Goal: Transaction & Acquisition: Purchase product/service

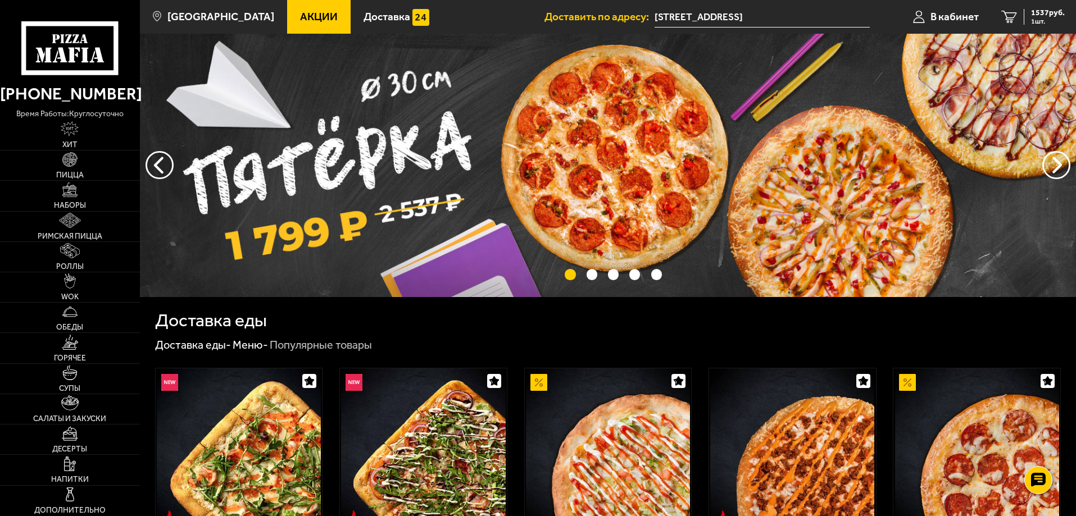
click at [300, 11] on span "Акции" at bounding box center [319, 16] width 38 height 11
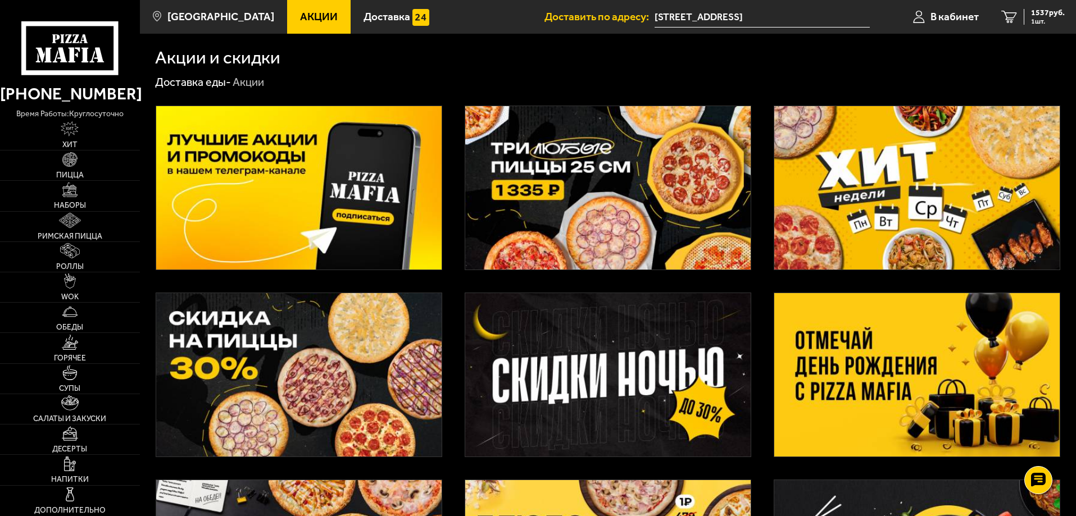
click at [546, 361] on img at bounding box center [608, 375] width 286 height 164
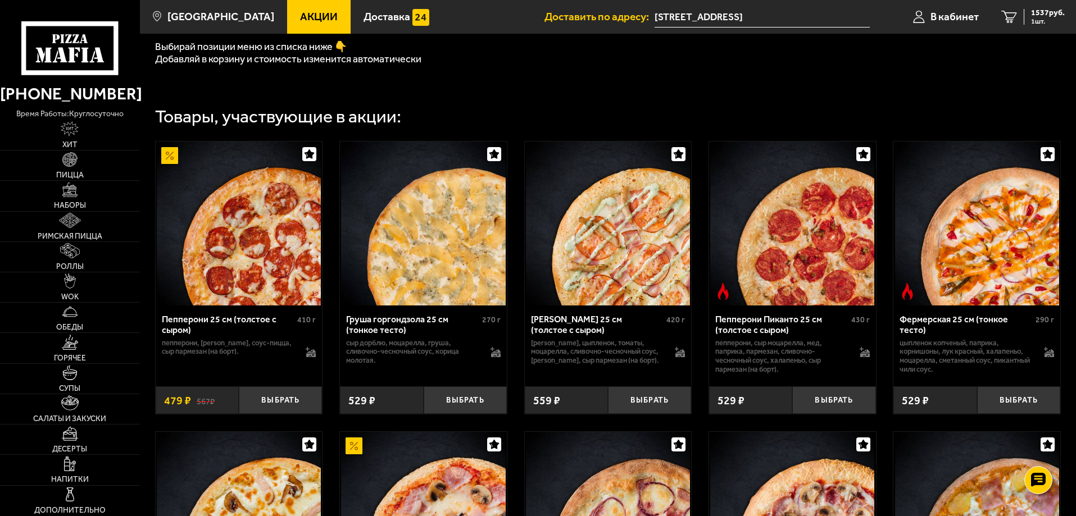
scroll to position [300, 0]
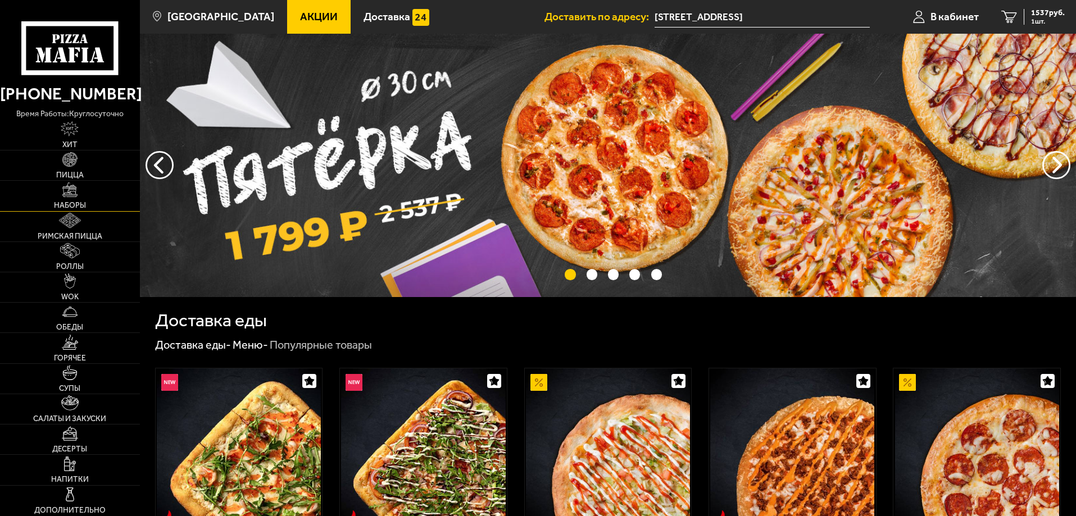
click at [70, 201] on link "Наборы" at bounding box center [70, 196] width 140 height 30
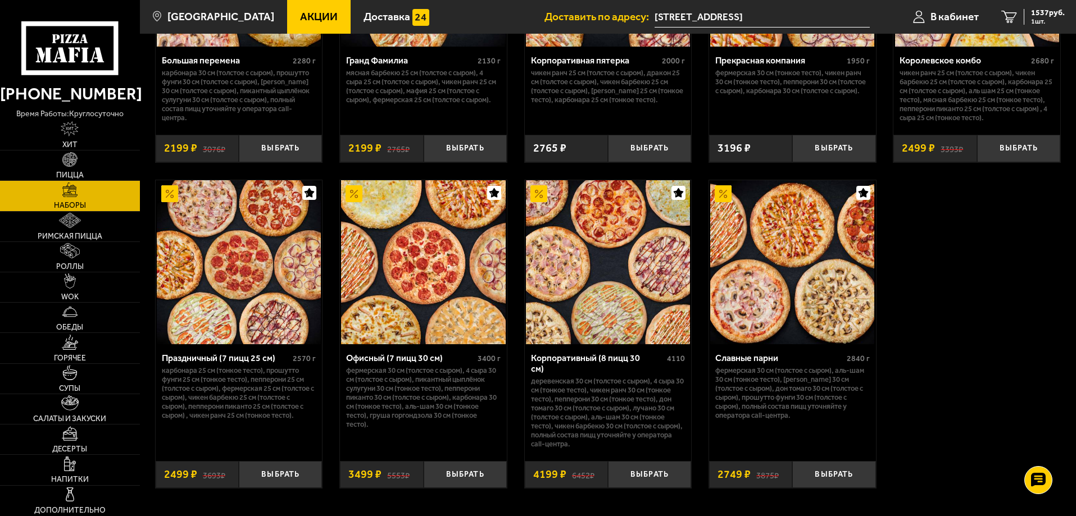
scroll to position [1648, 0]
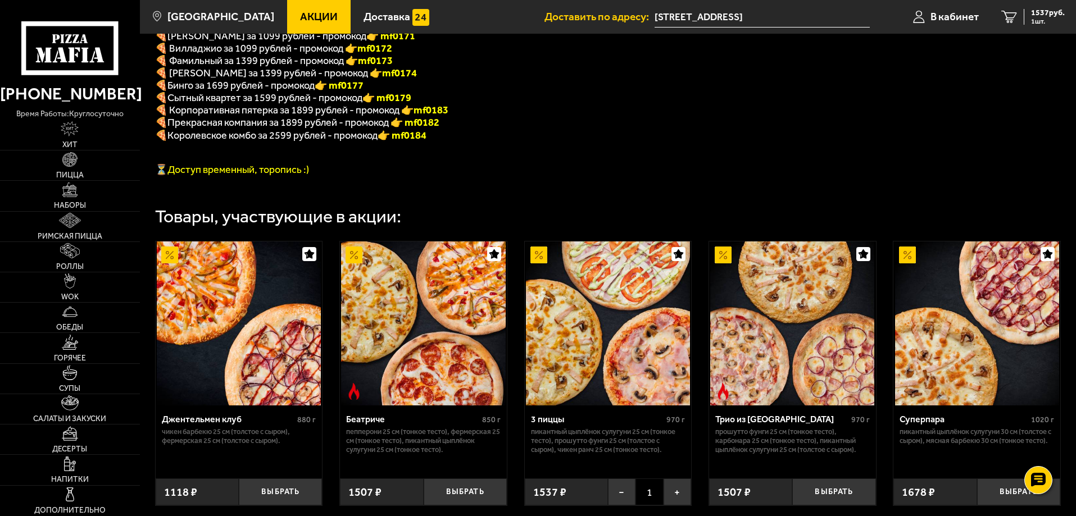
scroll to position [300, 0]
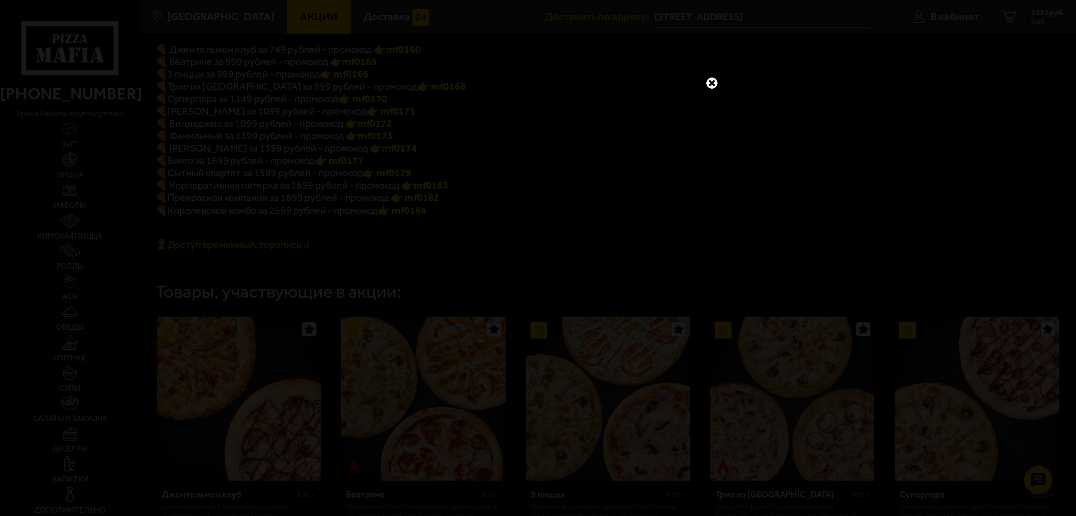
click at [713, 83] on link at bounding box center [712, 83] width 15 height 15
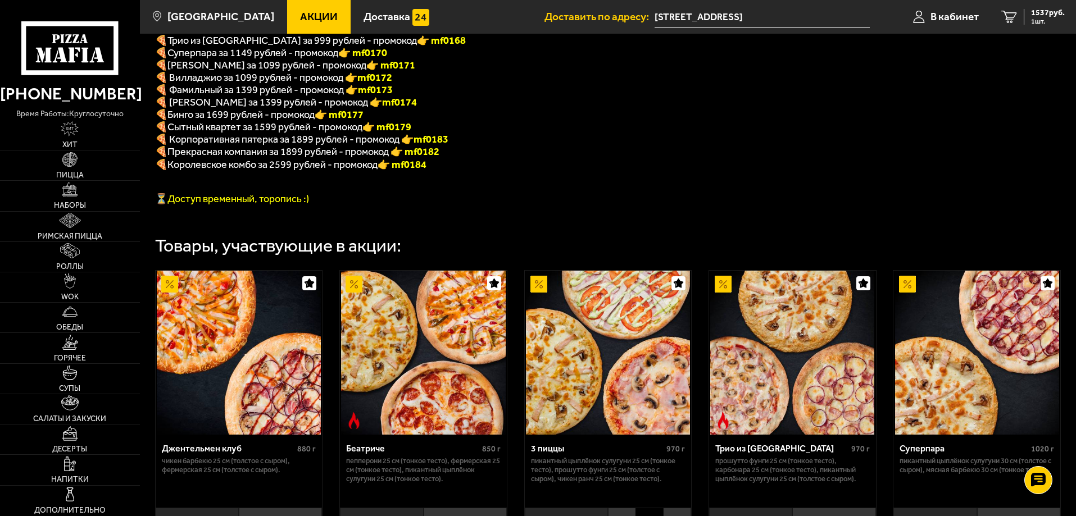
scroll to position [375, 0]
